Goal: Check status: Check status

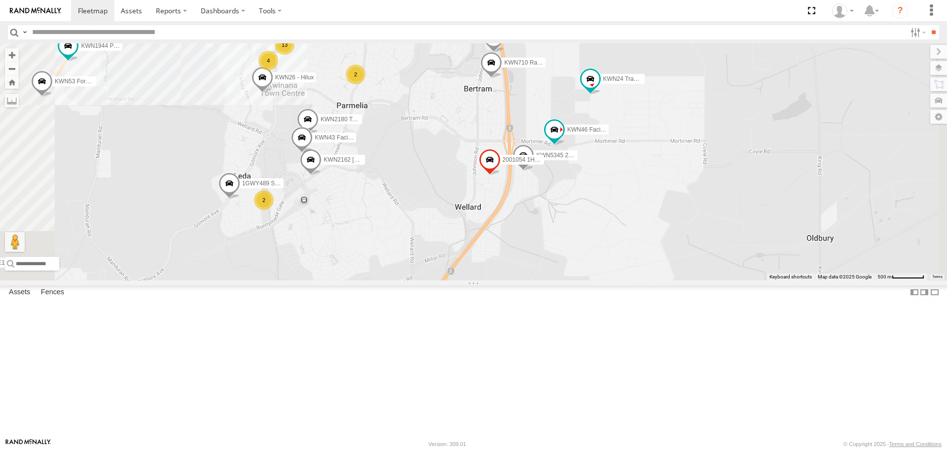
click at [737, 280] on div "1I0C646 Manager Planning KWN1945 Flocon 1HRP499 Coor.Enviro.Health 1HSJ189 Deve…" at bounding box center [473, 161] width 947 height 237
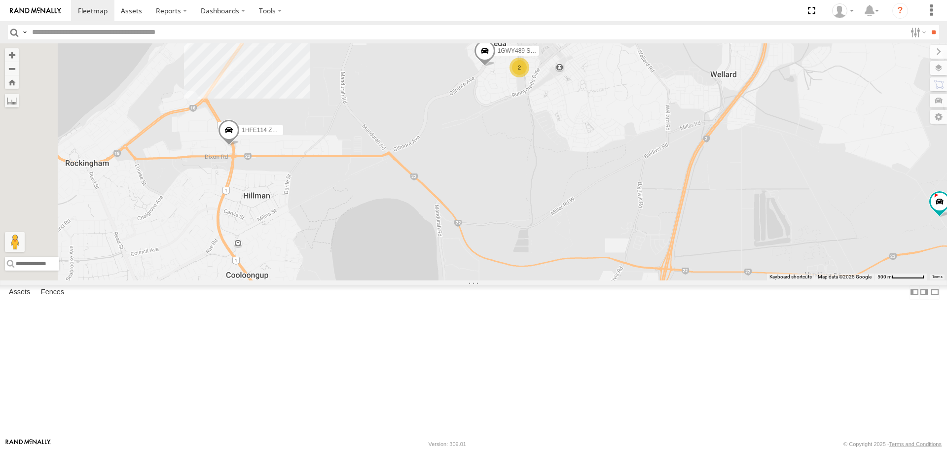
drag, startPoint x: 674, startPoint y: 295, endPoint x: 826, endPoint y: 120, distance: 232.0
click at [826, 120] on div "1I0C646 Manager Planning KWN1945 Flocon 1HRP499 Coor.Enviro.Health 1HSJ189 Deve…" at bounding box center [473, 161] width 947 height 237
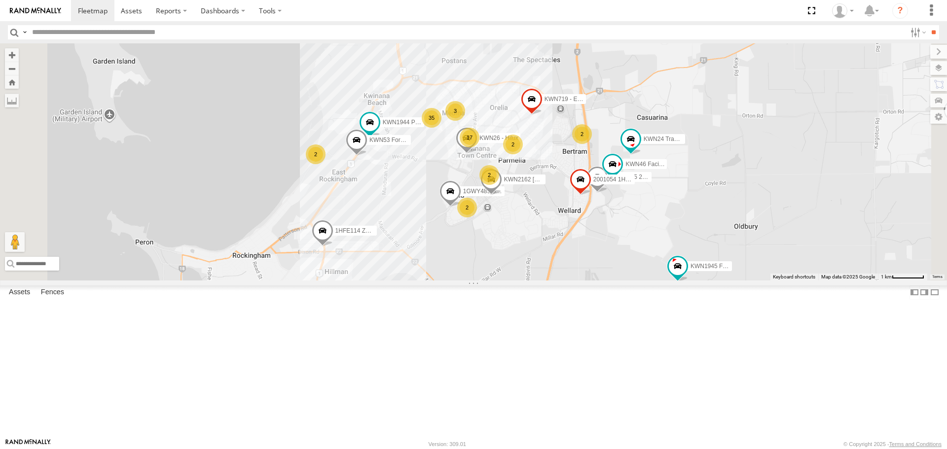
drag, startPoint x: 723, startPoint y: 198, endPoint x: 652, endPoint y: 308, distance: 130.9
click at [652, 280] on div "1I0C646 Manager Planning KWN1945 Flocon 1HRP499 Coor.Enviro.Health 1HSJ189 Deve…" at bounding box center [473, 161] width 947 height 237
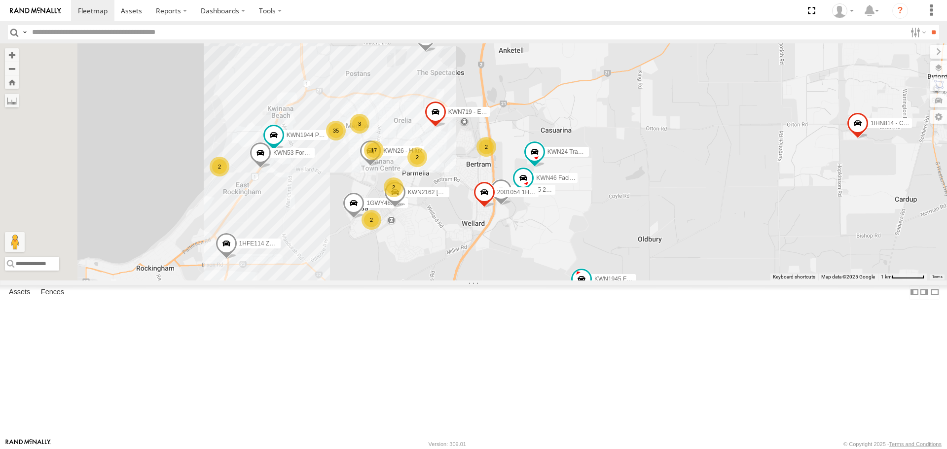
drag, startPoint x: 432, startPoint y: 255, endPoint x: 479, endPoint y: 248, distance: 47.3
click at [479, 248] on div "1I0C646 Manager Planning KWN1945 Flocon 1HRP499 Coor.Enviro.Health 1HSJ189 Deve…" at bounding box center [473, 161] width 947 height 237
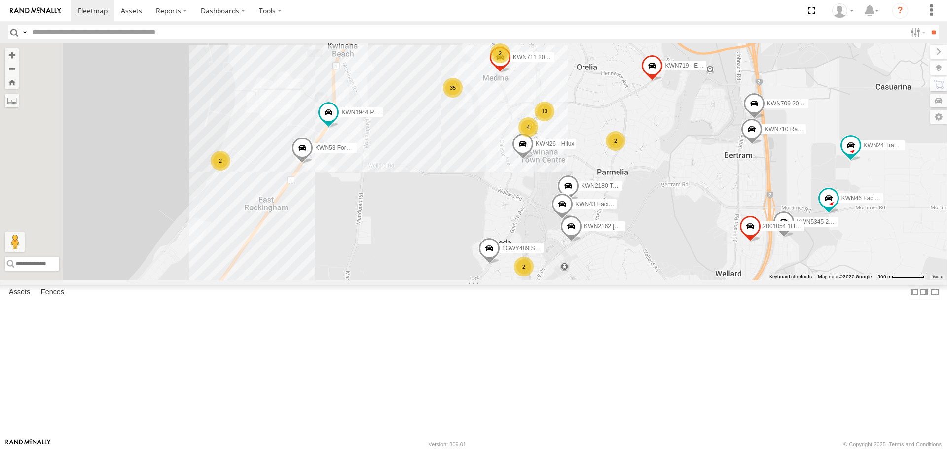
click at [108, 34] on input "text" at bounding box center [467, 32] width 878 height 14
click at [927, 25] on input "**" at bounding box center [932, 32] width 11 height 14
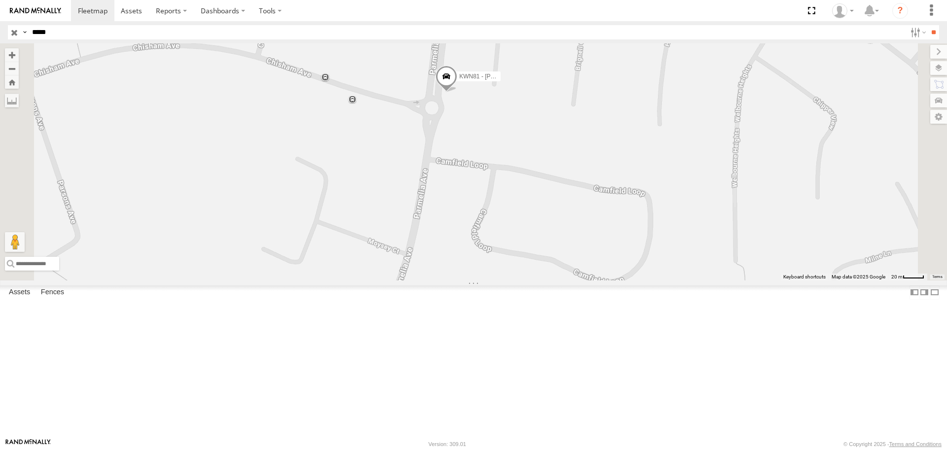
click at [457, 92] on span at bounding box center [446, 79] width 22 height 27
click at [52, 34] on input "*****" at bounding box center [467, 32] width 878 height 14
drag, startPoint x: 52, startPoint y: 34, endPoint x: 44, endPoint y: 35, distance: 8.0
click at [44, 35] on input "*****" at bounding box center [467, 32] width 878 height 14
type input "***"
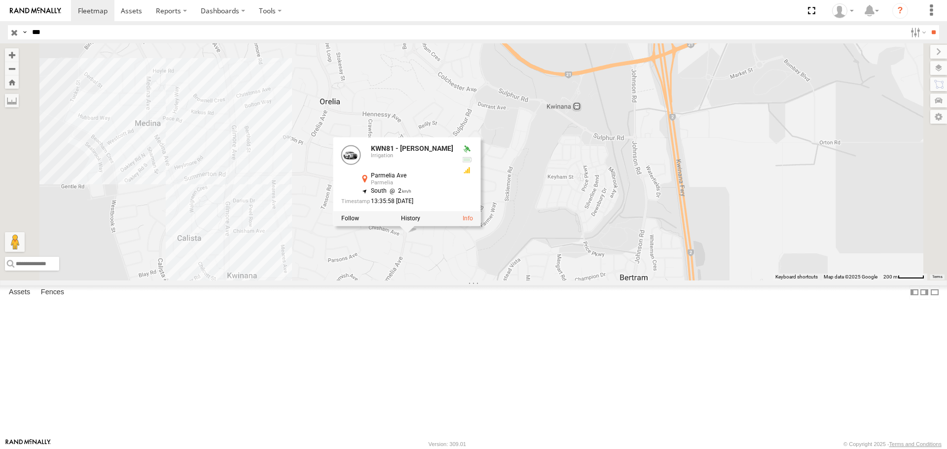
click at [11, 32] on input "button" at bounding box center [14, 32] width 13 height 14
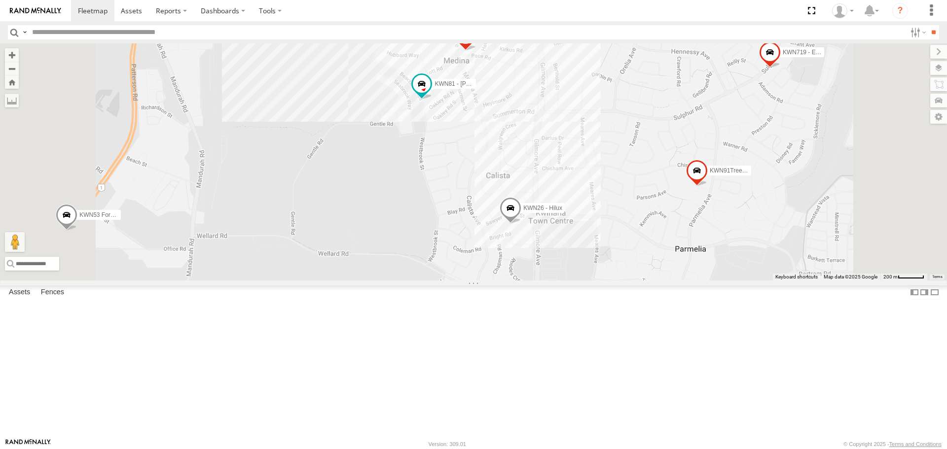
drag, startPoint x: 673, startPoint y: 122, endPoint x: 688, endPoint y: 366, distance: 245.0
click at [688, 280] on div "1I0C646 Manager Planning 1HRP499 [DOMAIN_NAME] 1HSJ189 [DOMAIN_NAME] KWN57 Coor…" at bounding box center [473, 161] width 947 height 237
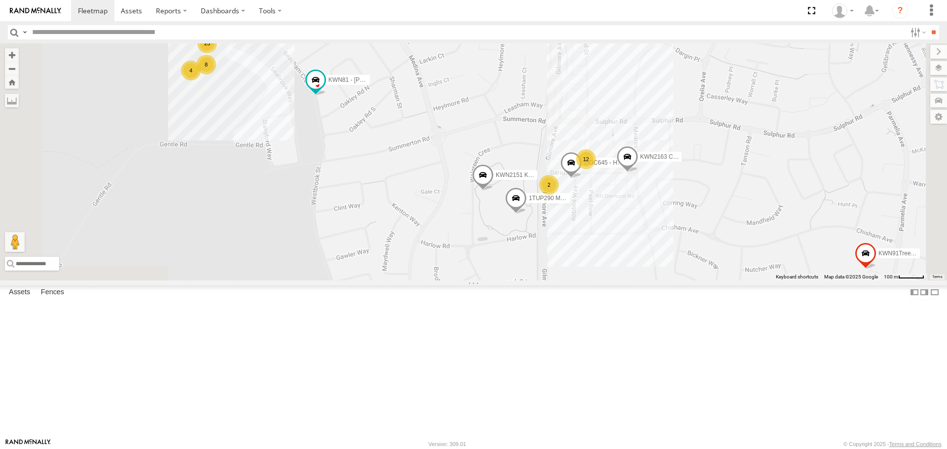
drag, startPoint x: 638, startPoint y: 270, endPoint x: 587, endPoint y: 178, distance: 105.0
click at [575, 175] on div "1I0C646 Manager Planning 1HRP499 [DOMAIN_NAME] 1HSJ189 [DOMAIN_NAME] KWN57 Coor…" at bounding box center [473, 161] width 947 height 237
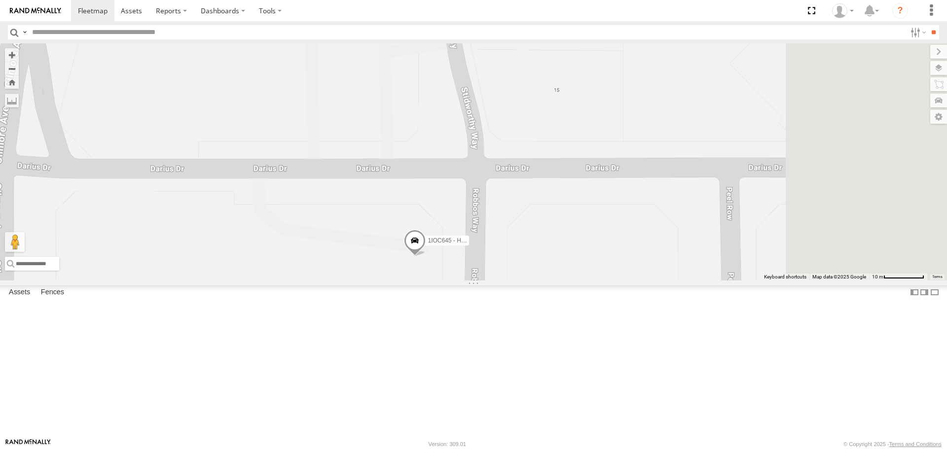
drag, startPoint x: 667, startPoint y: 199, endPoint x: 495, endPoint y: 367, distance: 240.6
click at [495, 280] on div "1I0C646 Manager Planning 1HRP499 [DOMAIN_NAME] 1HSJ189 [DOMAIN_NAME] KWN57 Coor…" at bounding box center [473, 161] width 947 height 237
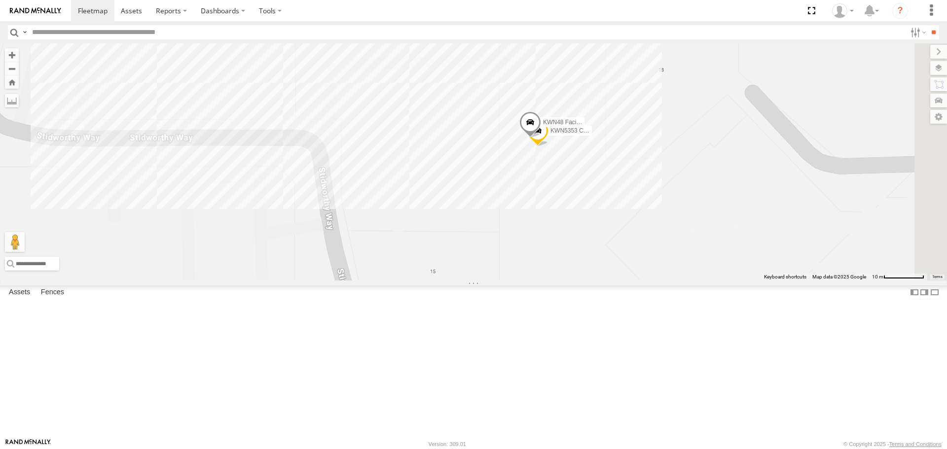
drag, startPoint x: 617, startPoint y: 121, endPoint x: 507, endPoint y: 305, distance: 214.7
click at [507, 280] on div "1I0C646 Manager Planning 1HRP499 [DOMAIN_NAME] 1HSJ189 [DOMAIN_NAME] KWN57 Coor…" at bounding box center [473, 161] width 947 height 237
click at [438, 90] on span at bounding box center [427, 77] width 22 height 27
